Goal: Obtain resource: Obtain resource

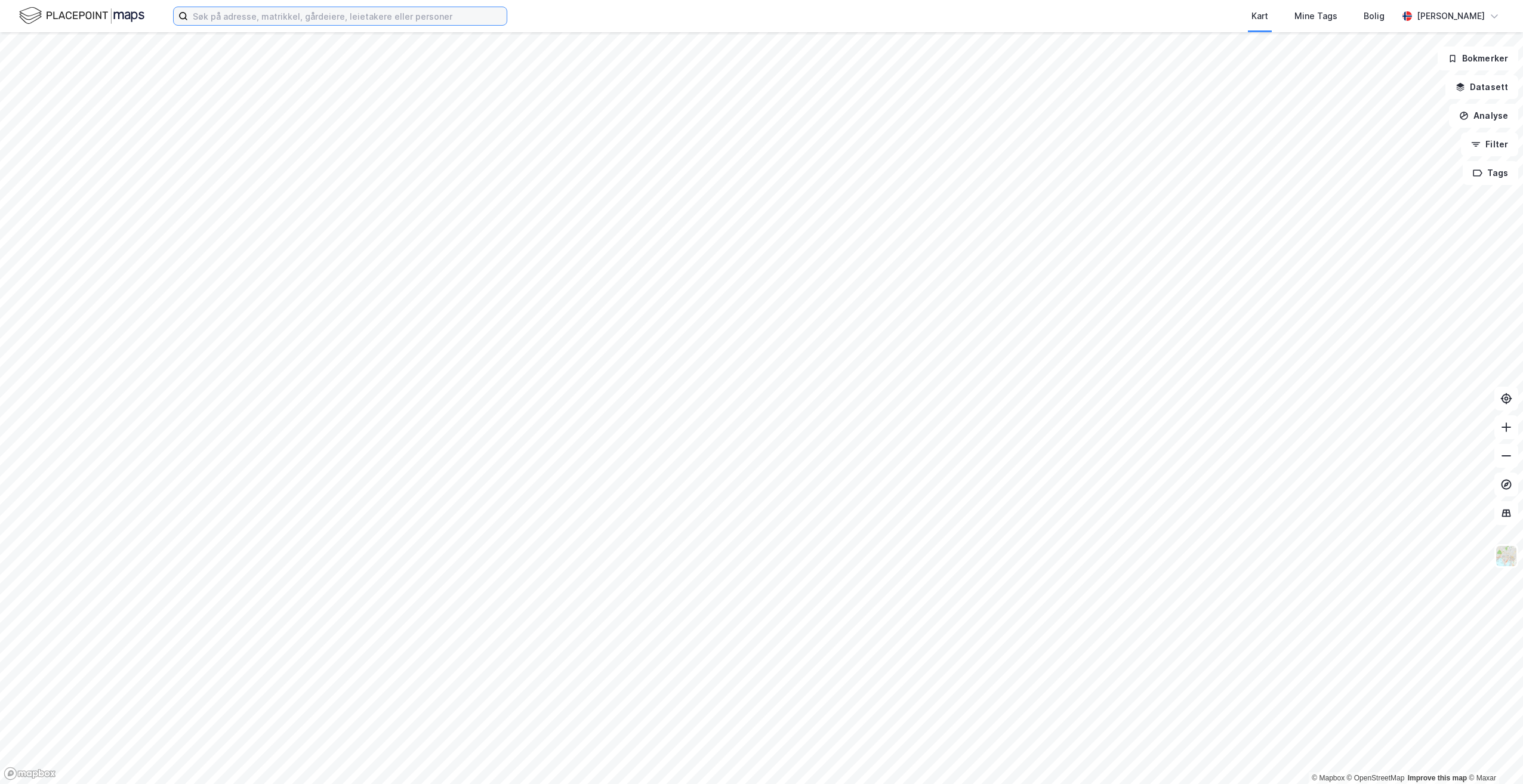
click at [360, 17] on input at bounding box center [347, 16] width 319 height 18
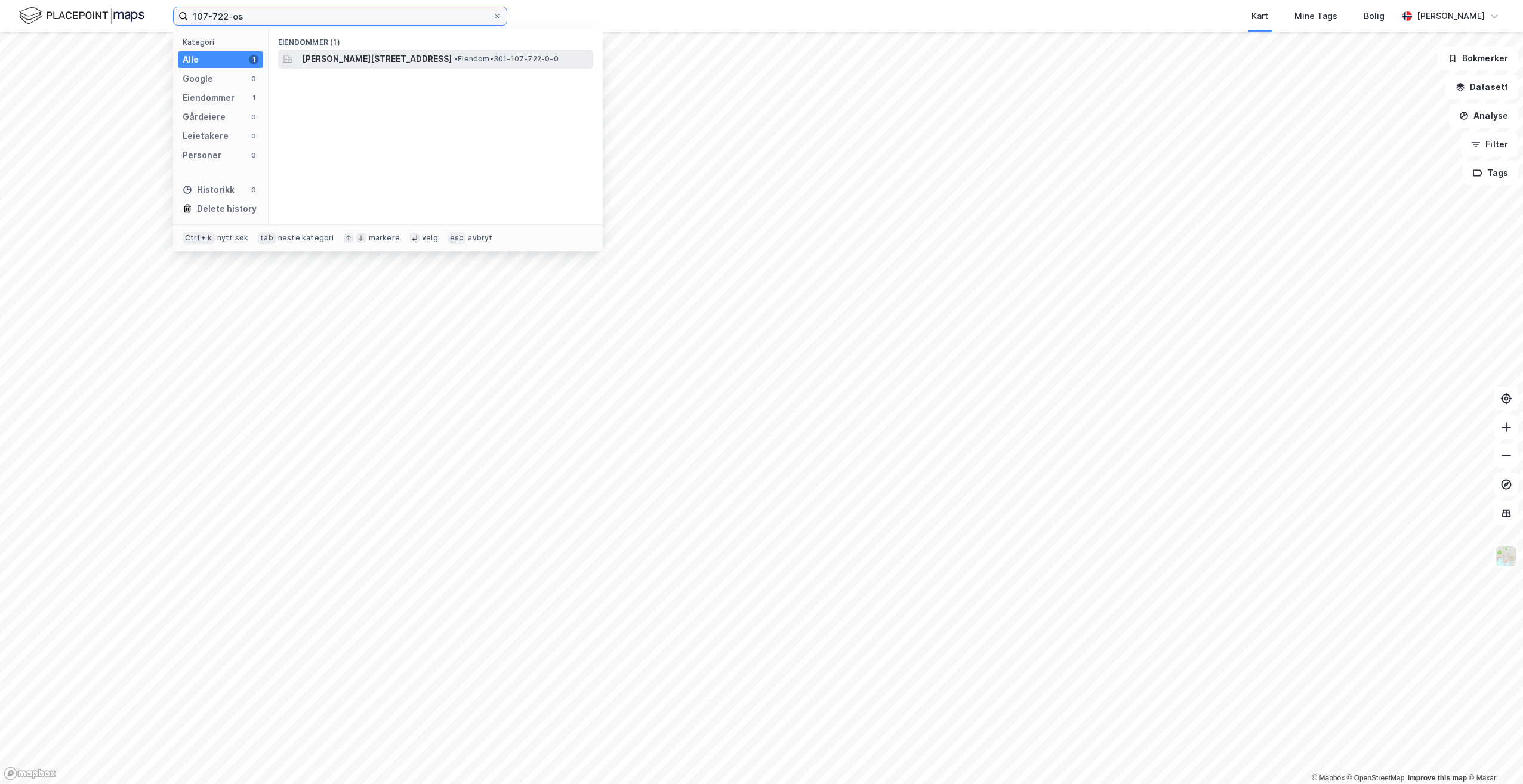
type input "107-722-os"
click at [421, 59] on span "[PERSON_NAME][STREET_ADDRESS]" at bounding box center [377, 59] width 150 height 14
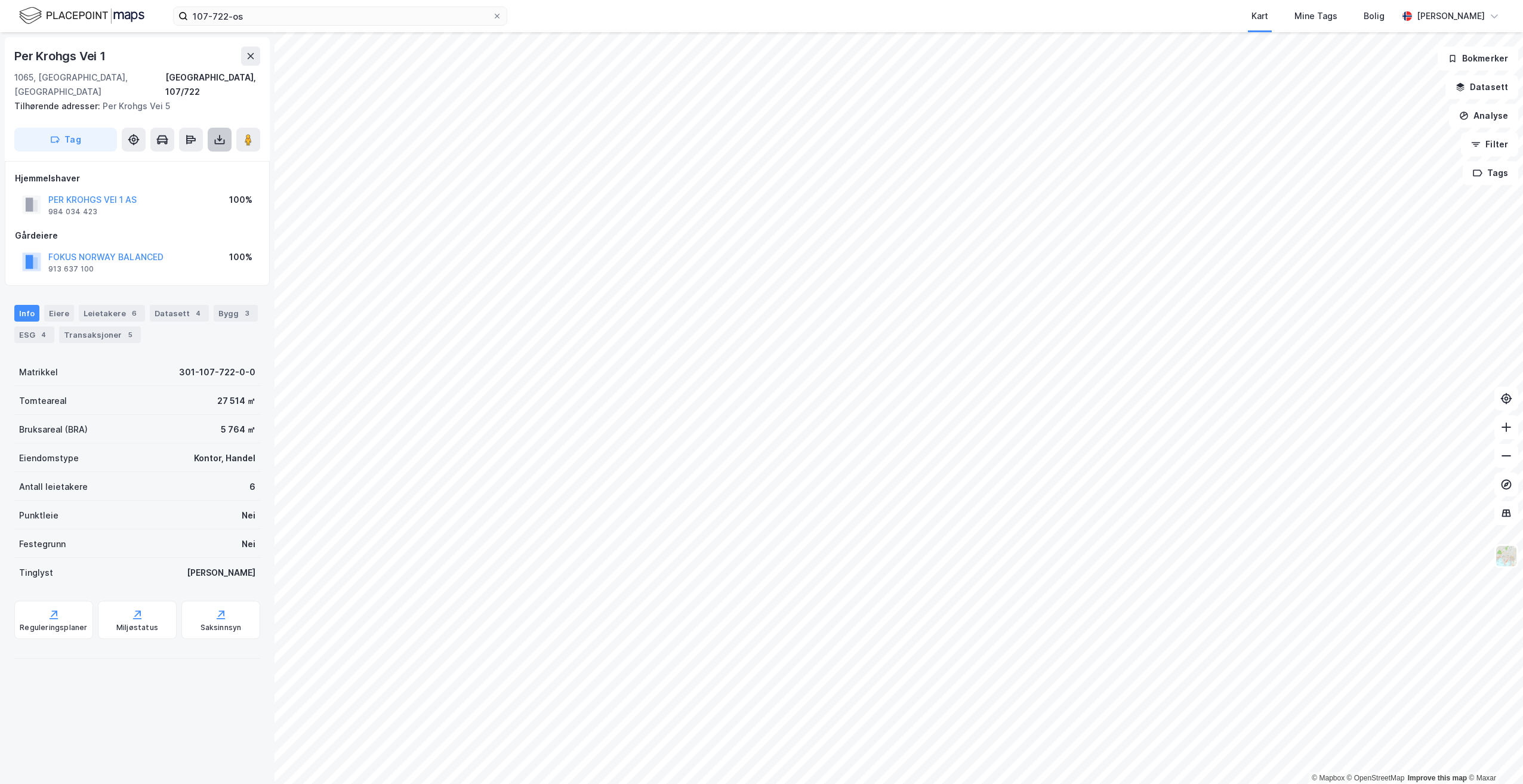
click at [218, 134] on icon at bounding box center [219, 139] width 12 height 12
click at [180, 159] on div "Last ned grunnbok" at bounding box center [161, 164] width 70 height 9
